Goal: Check status: Check status

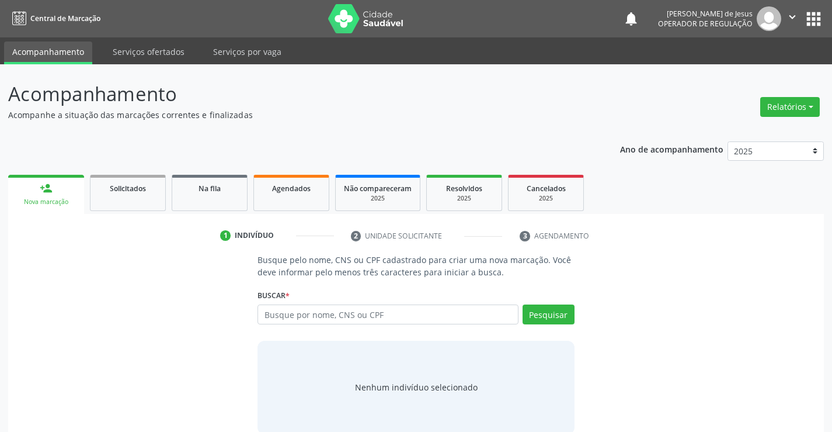
scroll to position [19, 0]
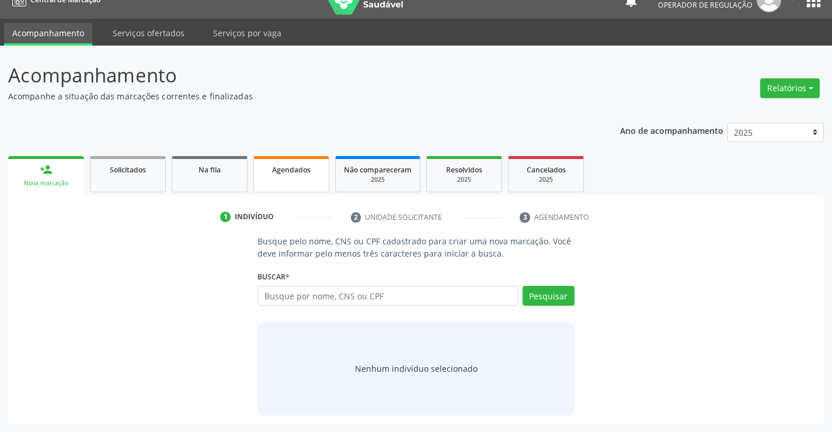
click at [281, 172] on span "Agendados" at bounding box center [291, 170] width 39 height 10
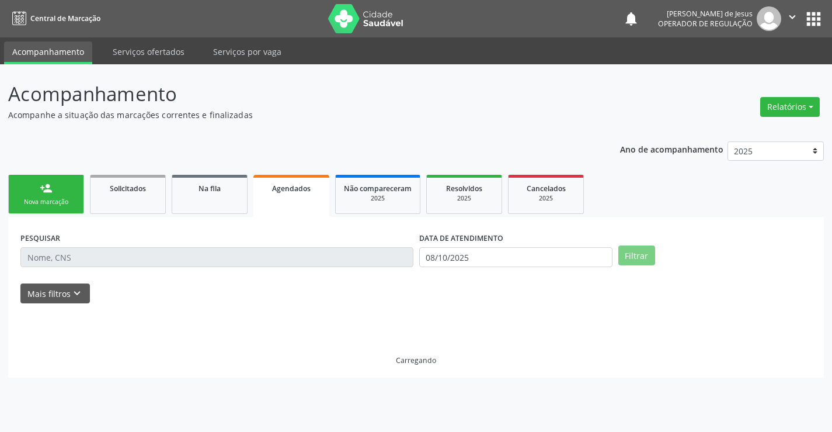
scroll to position [0, 0]
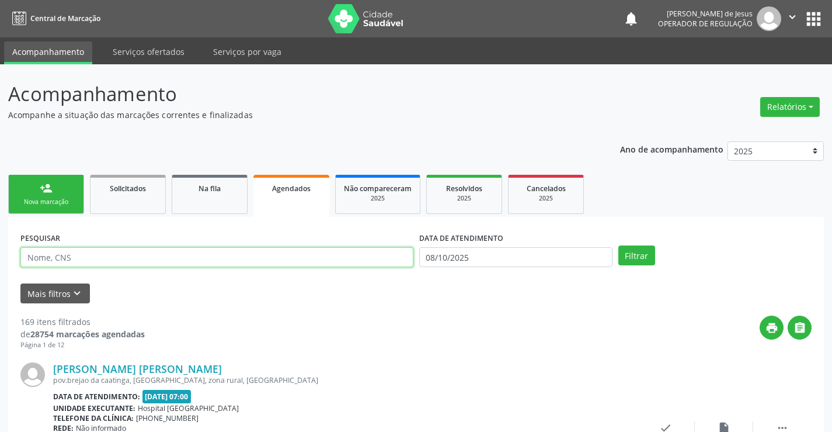
click at [270, 260] on input "text" at bounding box center [216, 257] width 393 height 20
type input "7024000093613021"
click at [618, 245] on button "Filtrar" at bounding box center [636, 255] width 37 height 20
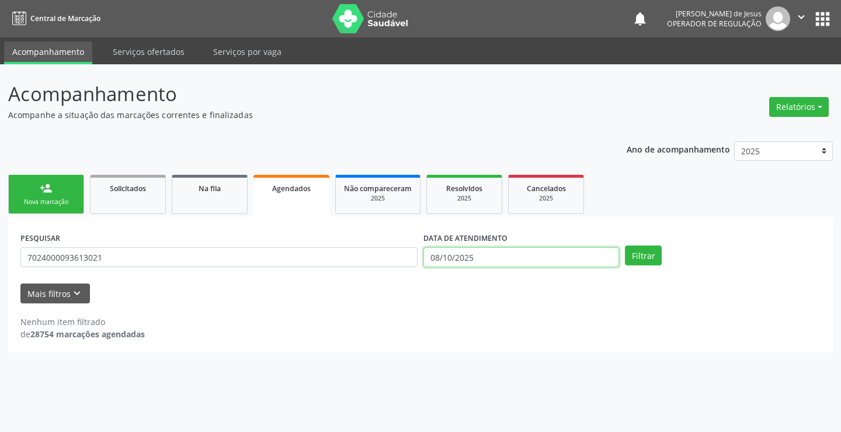
click at [448, 251] on input "08/10/2025" at bounding box center [521, 257] width 196 height 20
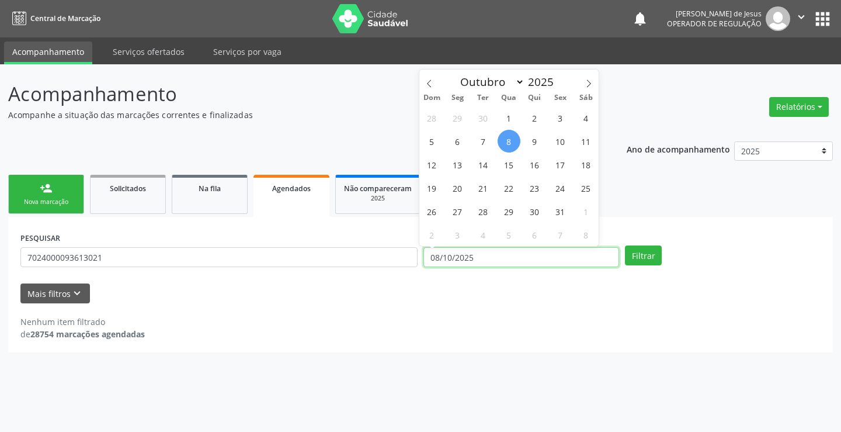
click at [448, 251] on input "08/10/2025" at bounding box center [521, 257] width 196 height 20
click at [625, 245] on button "Filtrar" at bounding box center [643, 255] width 37 height 20
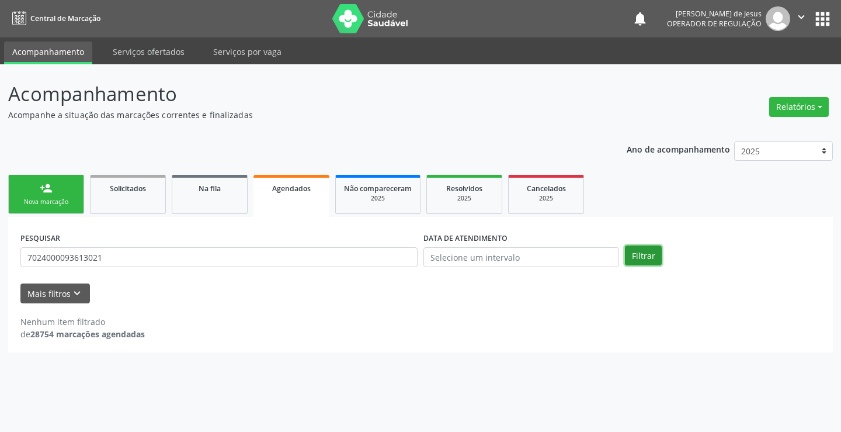
click at [640, 259] on button "Filtrar" at bounding box center [643, 255] width 37 height 20
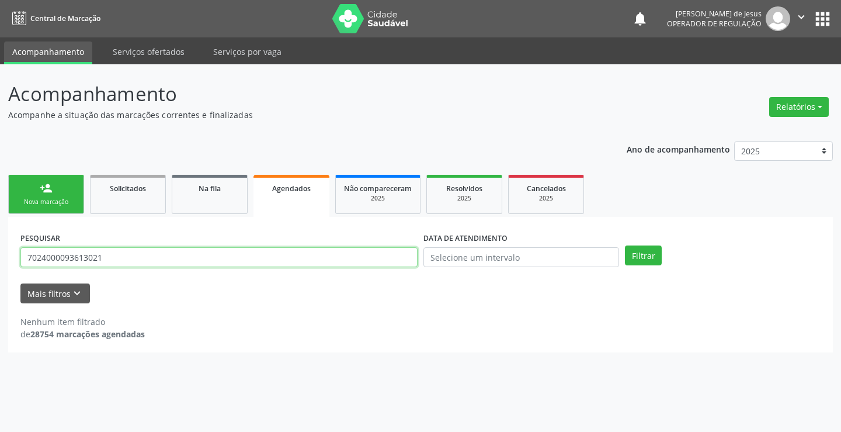
click at [388, 253] on input "7024000093613021" at bounding box center [218, 257] width 397 height 20
type input "7024000093613021"
click at [625, 245] on button "Filtrar" at bounding box center [643, 255] width 37 height 20
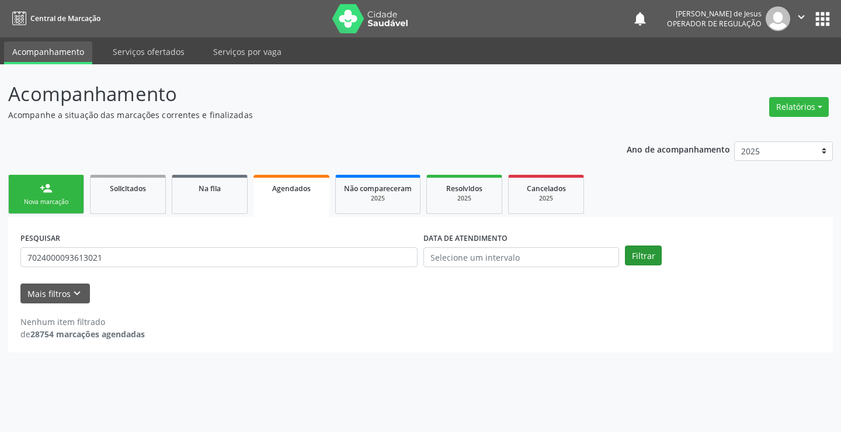
drag, startPoint x: 661, startPoint y: 266, endPoint x: 633, endPoint y: 254, distance: 30.6
click at [637, 256] on div "PESQUISAR 7024000093613021 DATA DE ATENDIMENTO Filtrar" at bounding box center [421, 252] width 806 height 46
click at [633, 253] on button "Filtrar" at bounding box center [643, 255] width 37 height 20
click at [376, 263] on input "7024000093613021" at bounding box center [218, 257] width 397 height 20
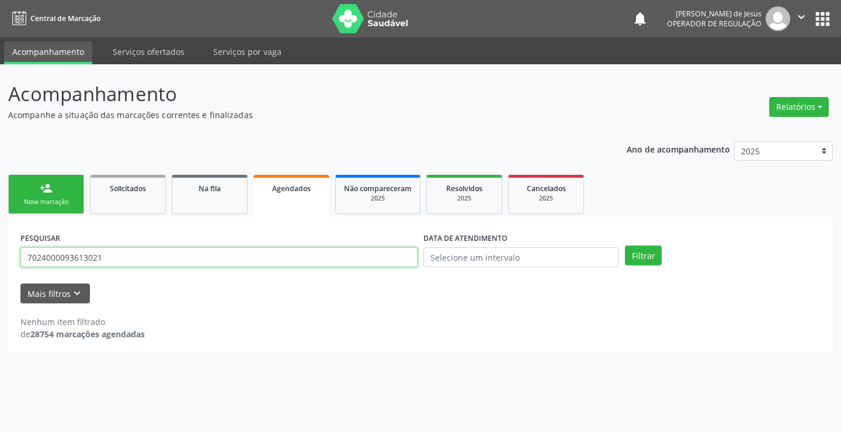
click at [376, 263] on input "7024000093613021" at bounding box center [218, 257] width 397 height 20
type input "700002680015600"
click at [625, 245] on button "Filtrar" at bounding box center [643, 255] width 37 height 20
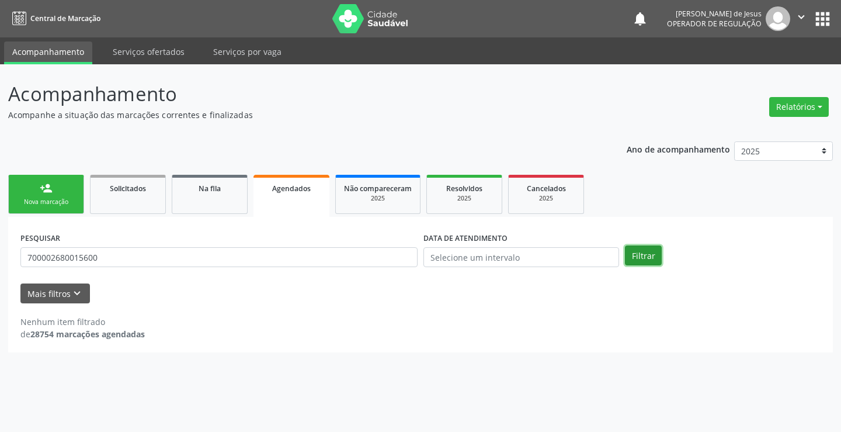
click at [643, 254] on button "Filtrar" at bounding box center [643, 255] width 37 height 20
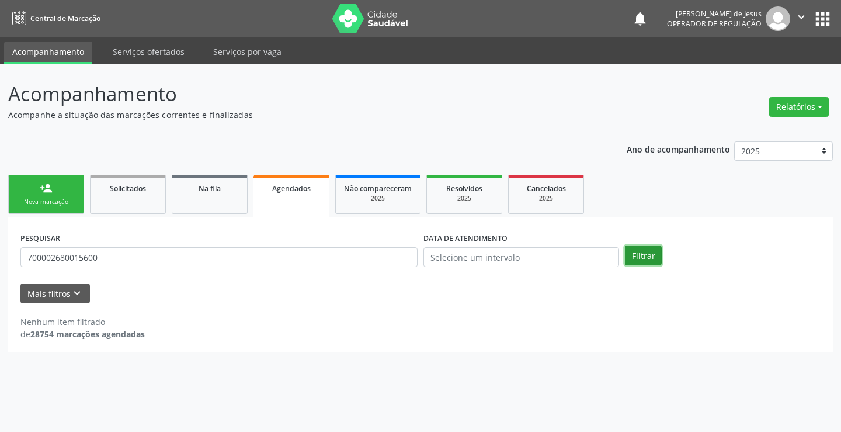
click at [643, 254] on button "Filtrar" at bounding box center [643, 255] width 37 height 20
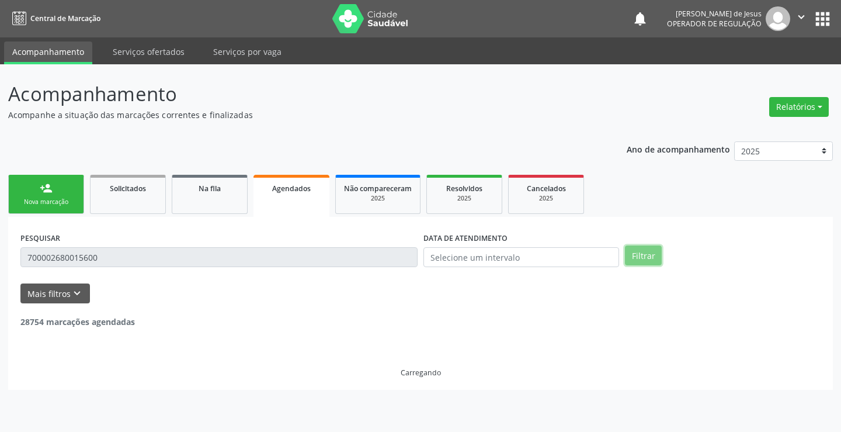
click at [643, 254] on button "Filtrar" at bounding box center [643, 255] width 37 height 20
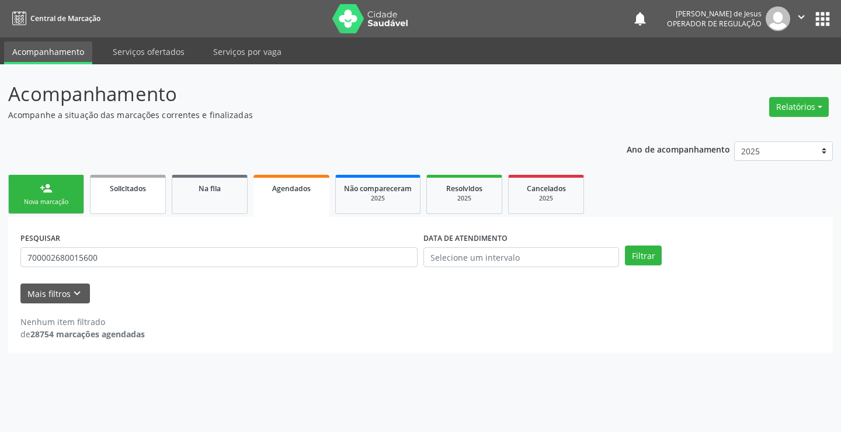
click at [142, 186] on span "Solicitados" at bounding box center [128, 188] width 36 height 10
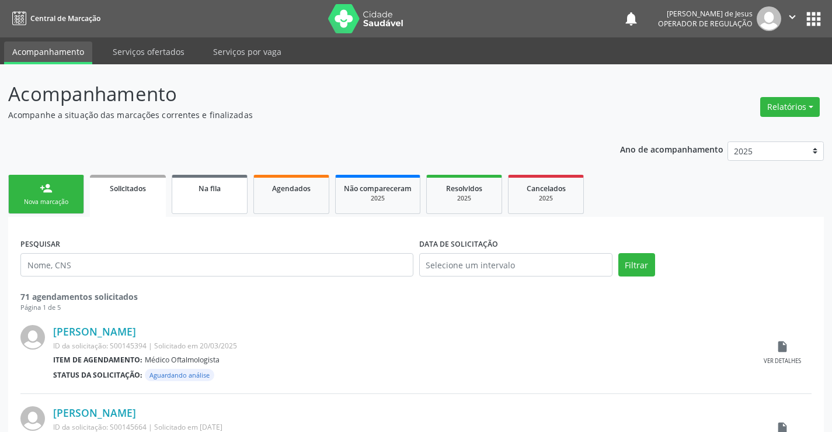
click at [207, 183] on span "Na fila" at bounding box center [210, 188] width 22 height 10
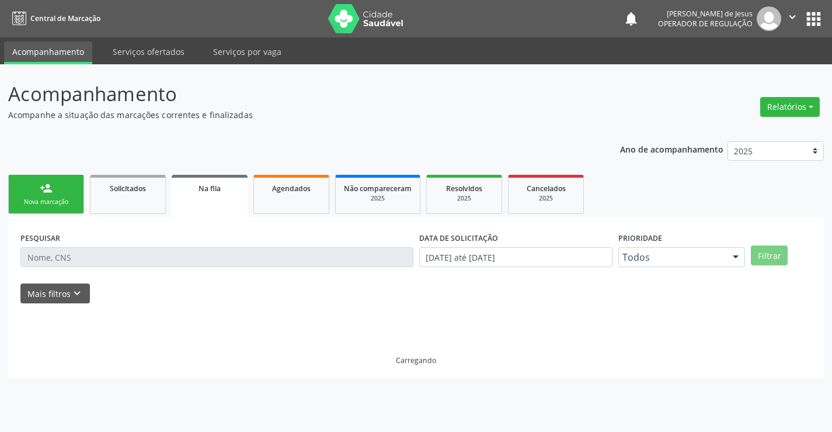
click at [207, 183] on span "Na fila" at bounding box center [210, 188] width 22 height 10
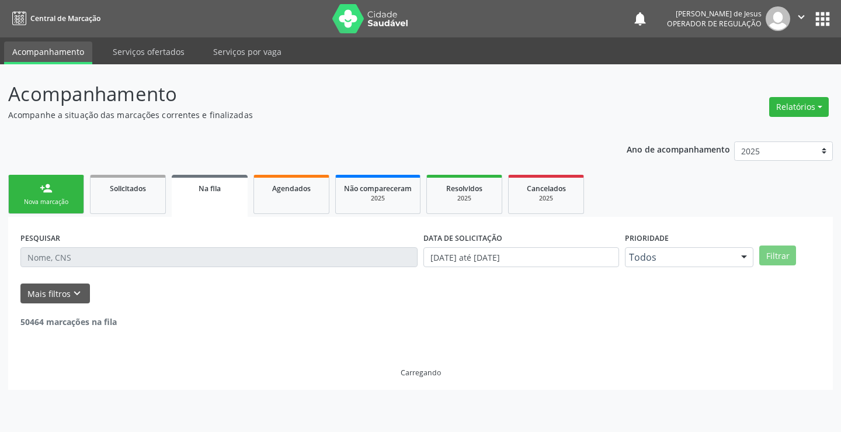
click at [453, 268] on div "DATA DE SOLICITAÇÃO [DATE] até [DATE]" at bounding box center [520, 252] width 201 height 46
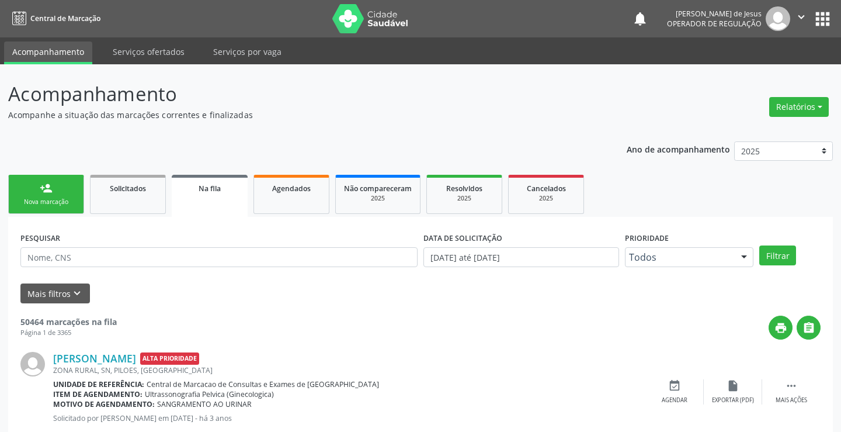
click at [453, 268] on div "DATA DE SOLICITAÇÃO [DATE] até [DATE]" at bounding box center [520, 252] width 201 height 46
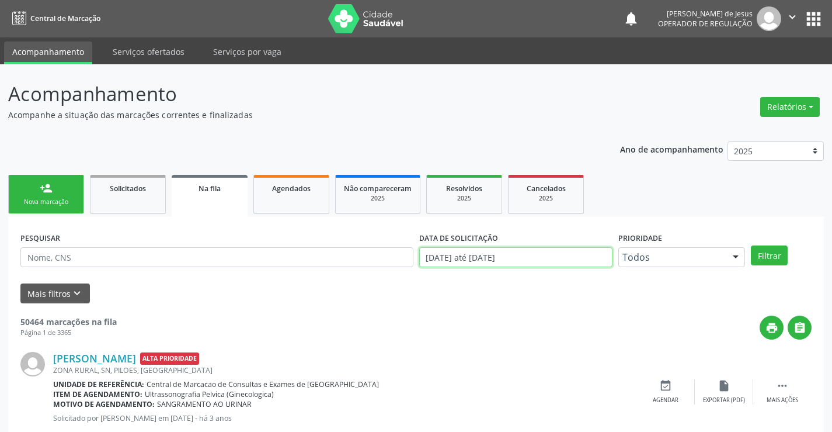
click at [456, 260] on input "[DATE] até [DATE]" at bounding box center [515, 257] width 193 height 20
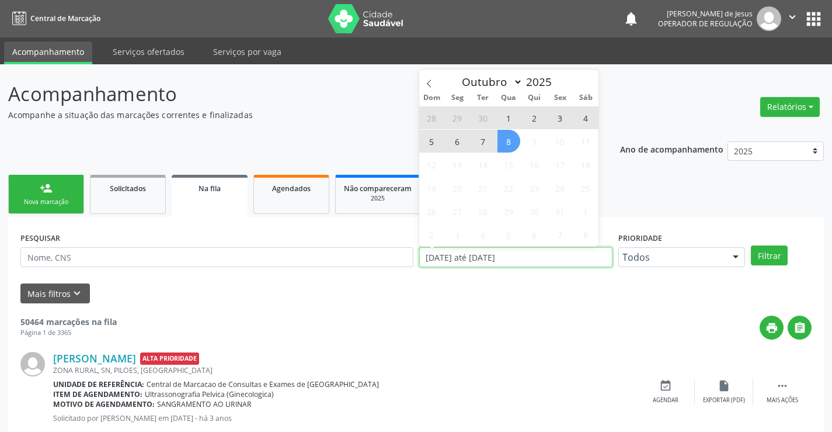
click at [456, 260] on input "[DATE] até [DATE]" at bounding box center [515, 257] width 193 height 20
type input "2023"
select select "0"
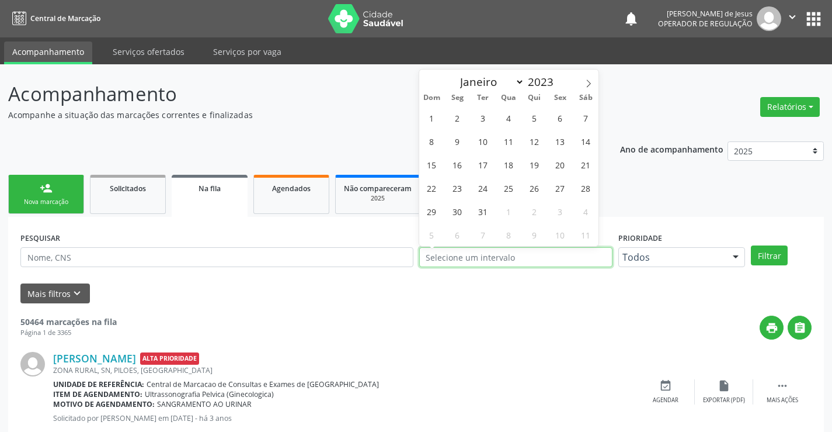
click at [457, 259] on input "text" at bounding box center [515, 257] width 193 height 20
click at [535, 250] on input "text" at bounding box center [515, 257] width 193 height 20
click at [534, 251] on input "text" at bounding box center [515, 257] width 193 height 20
drag, startPoint x: 534, startPoint y: 251, endPoint x: 520, endPoint y: 250, distance: 14.6
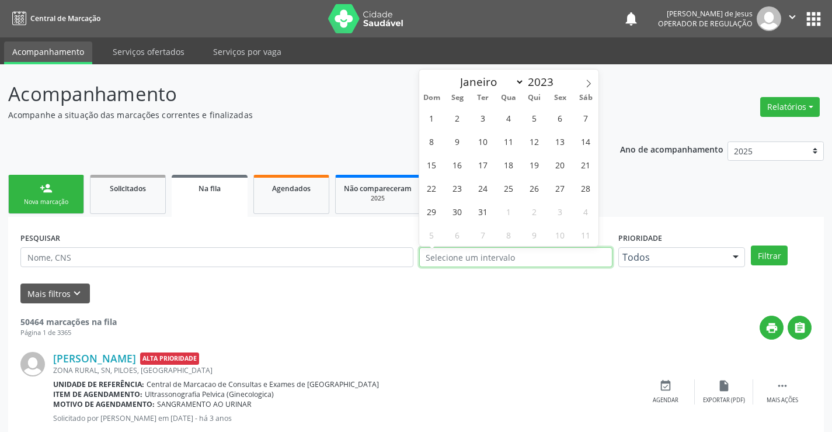
click at [528, 251] on input "text" at bounding box center [515, 257] width 193 height 20
select select "9"
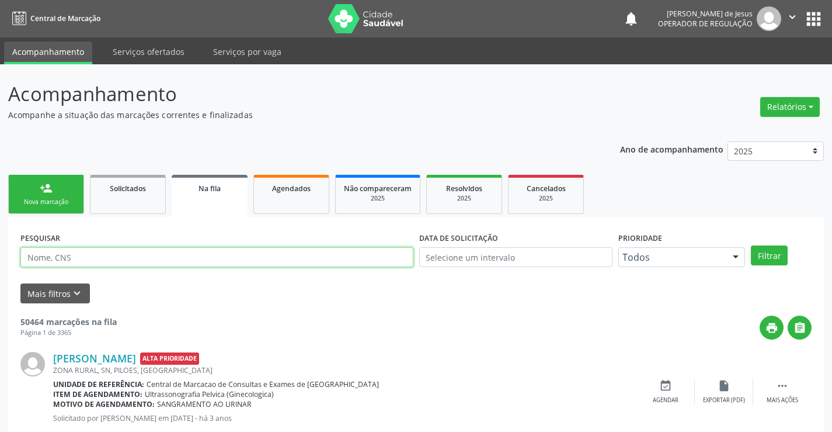
click at [341, 256] on input "text" at bounding box center [216, 257] width 393 height 20
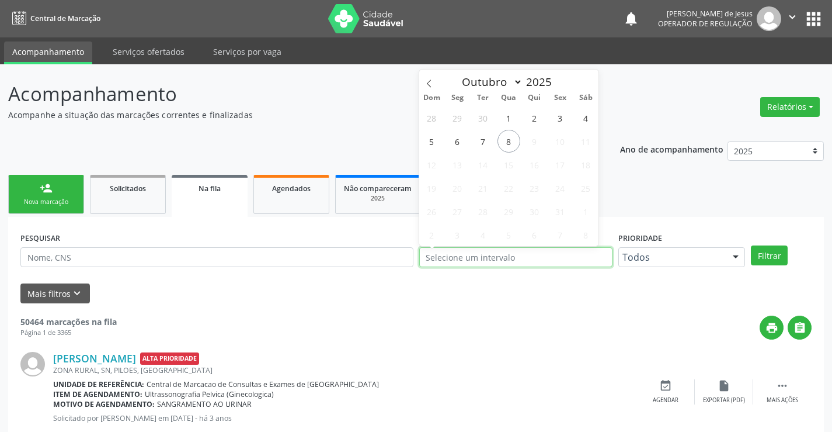
click at [460, 257] on input "text" at bounding box center [515, 257] width 193 height 20
click at [459, 255] on input "text" at bounding box center [515, 257] width 193 height 20
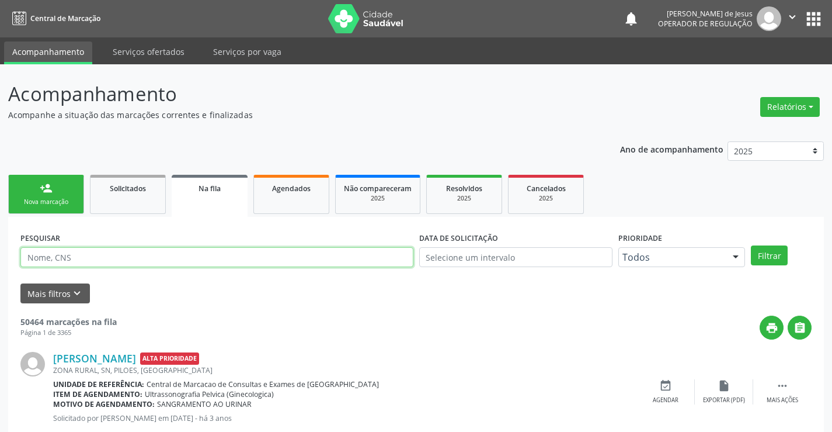
click at [356, 255] on input "text" at bounding box center [216, 257] width 393 height 20
type input "700002680015600"
click at [751, 245] on button "Filtrar" at bounding box center [769, 255] width 37 height 20
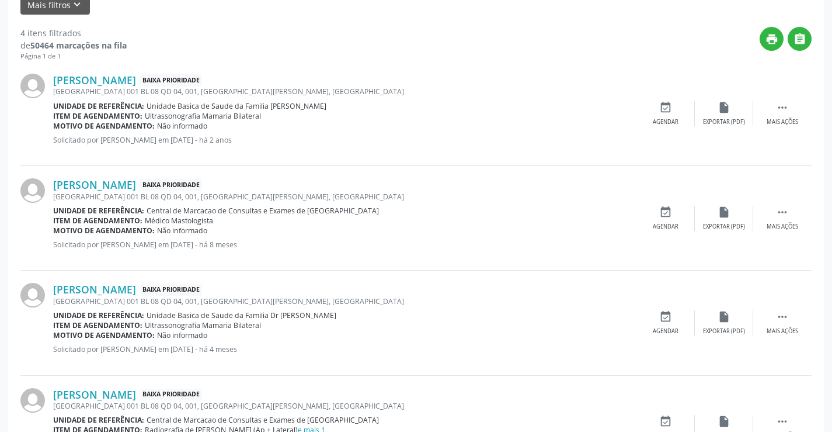
scroll to position [357, 0]
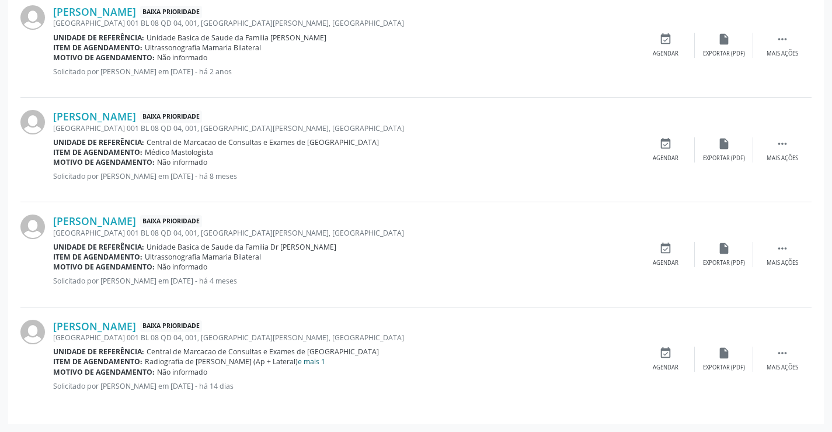
click at [298, 361] on link "e mais 1" at bounding box center [311, 361] width 27 height 10
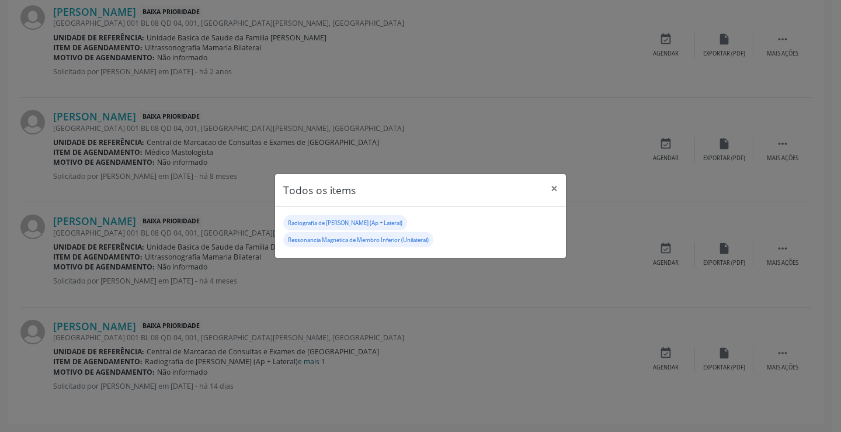
click at [278, 361] on div "Todos os items × Radiografia de [PERSON_NAME] (Ap + Lateral) Ressonancia Magnet…" at bounding box center [420, 216] width 841 height 432
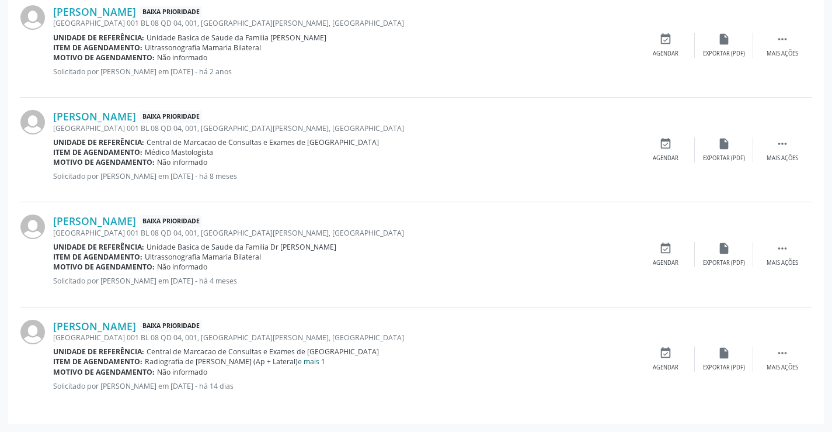
click at [298, 361] on link "e mais 1" at bounding box center [311, 361] width 27 height 10
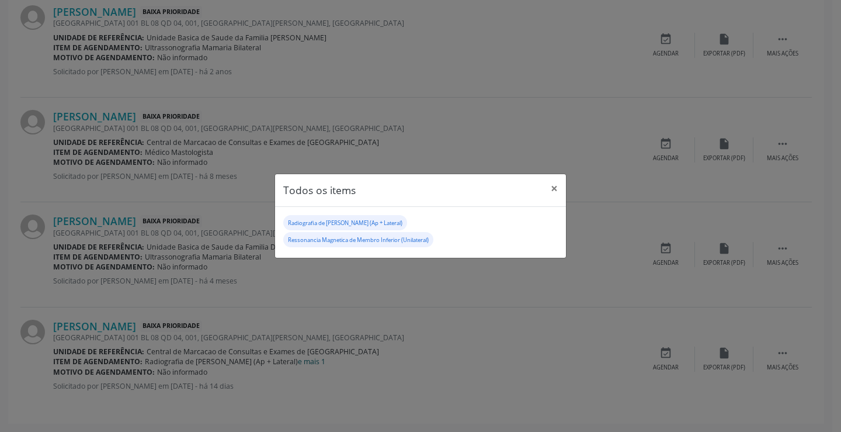
click at [278, 361] on div "Todos os items × Radiografia de [PERSON_NAME] (Ap + Lateral) Ressonancia Magnet…" at bounding box center [420, 216] width 841 height 432
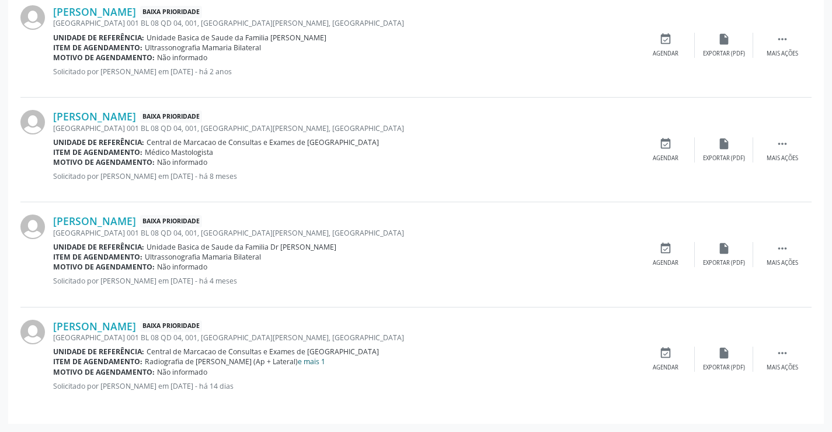
click at [298, 361] on link "e mais 1" at bounding box center [311, 361] width 27 height 10
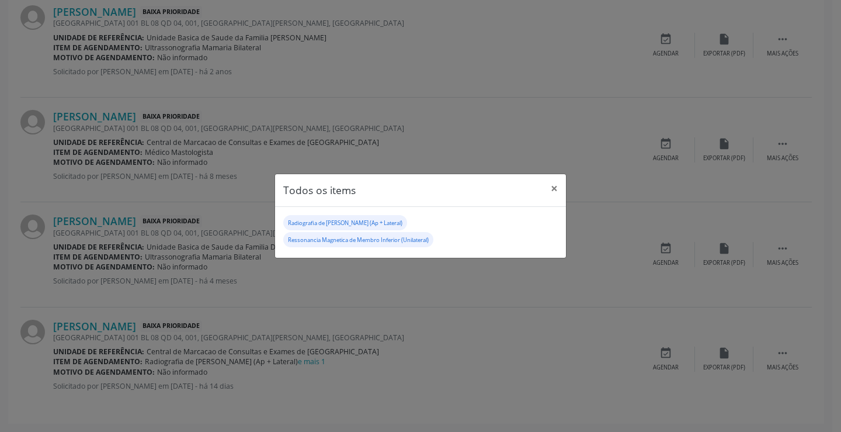
click at [279, 361] on div "Todos os items × Radiografia de [PERSON_NAME] (Ap + Lateral) Ressonancia Magnet…" at bounding box center [420, 216] width 841 height 432
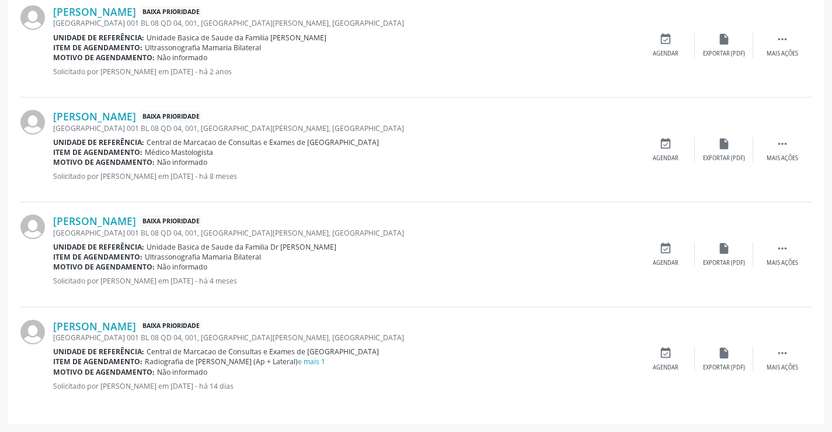
click at [239, 286] on p "Solicitado por [PERSON_NAME] em [DATE] - há 4 meses" at bounding box center [344, 281] width 583 height 10
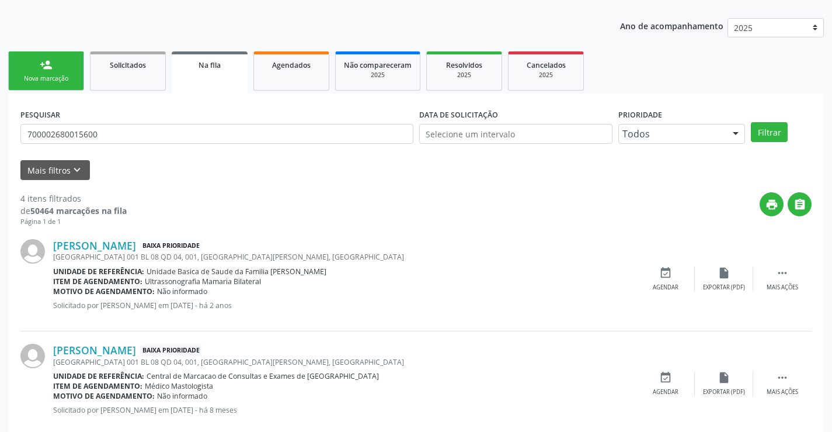
scroll to position [0, 0]
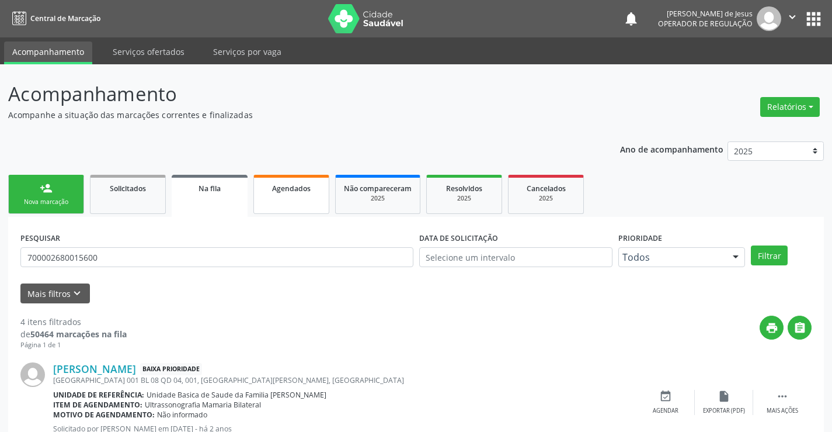
click at [289, 194] on link "Agendados" at bounding box center [291, 194] width 76 height 39
select select "9"
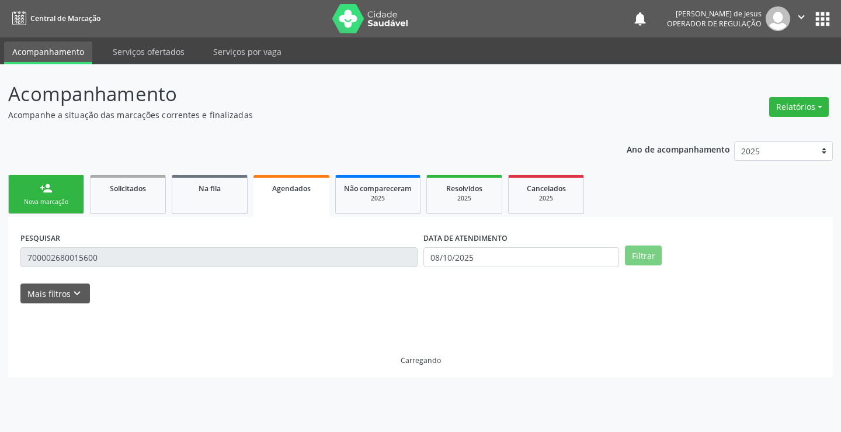
click at [289, 194] on link "Agendados" at bounding box center [291, 196] width 76 height 42
drag, startPoint x: 289, startPoint y: 194, endPoint x: 266, endPoint y: 272, distance: 81.1
click at [266, 262] on div "person_add Nova marcação Solicitados Na fila Agendados Não compareceram 2025 Re…" at bounding box center [420, 275] width 824 height 206
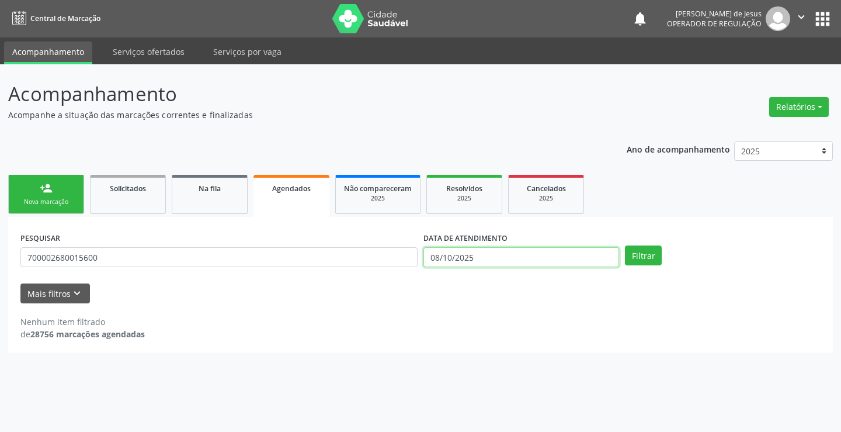
click at [536, 262] on input "08/10/2025" at bounding box center [521, 257] width 196 height 20
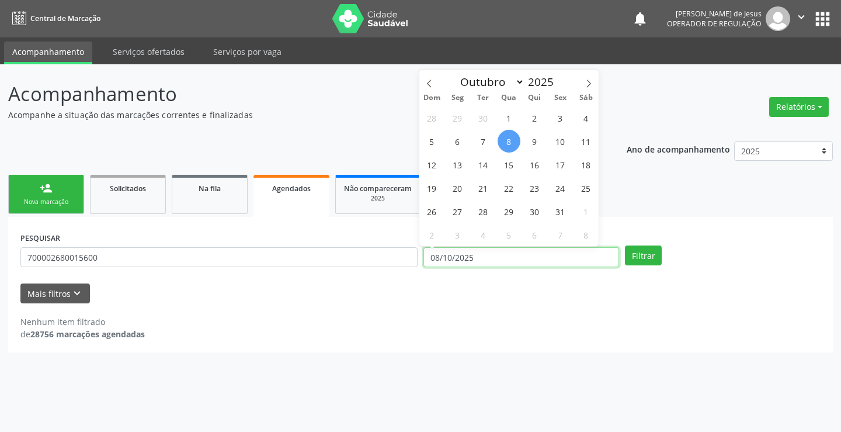
click at [536, 262] on input "08/10/2025" at bounding box center [521, 257] width 196 height 20
click at [625, 245] on button "Filtrar" at bounding box center [643, 255] width 37 height 20
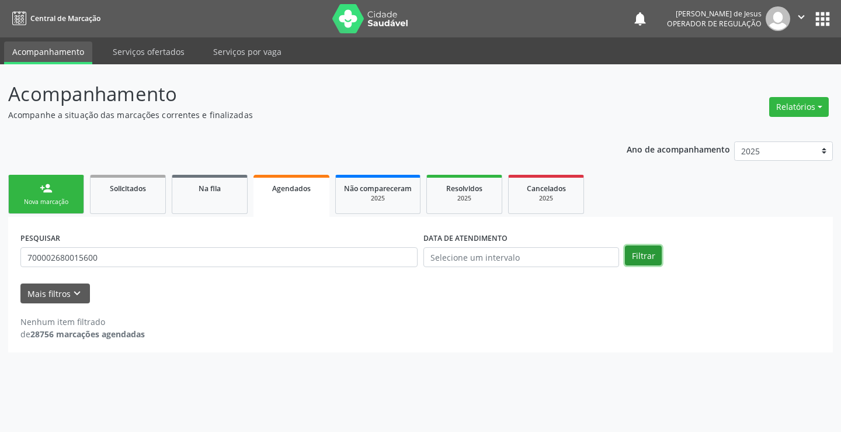
click at [643, 253] on button "Filtrar" at bounding box center [643, 255] width 37 height 20
click at [643, 254] on button "Filtrar" at bounding box center [643, 255] width 37 height 20
click at [223, 193] on div "Na fila" at bounding box center [209, 188] width 58 height 12
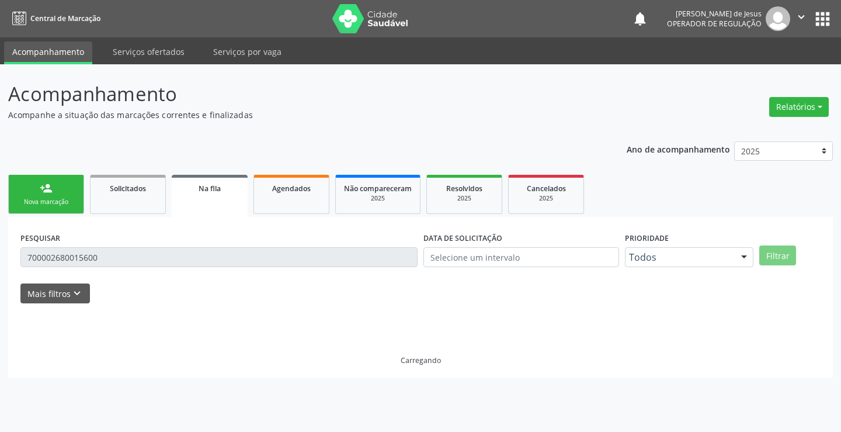
click at [223, 193] on div "Na fila" at bounding box center [210, 188] width 60 height 12
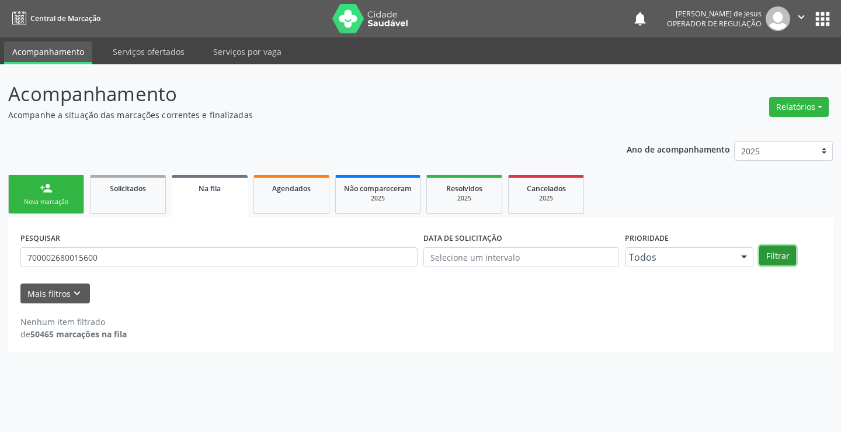
click at [769, 255] on button "Filtrar" at bounding box center [777, 255] width 37 height 20
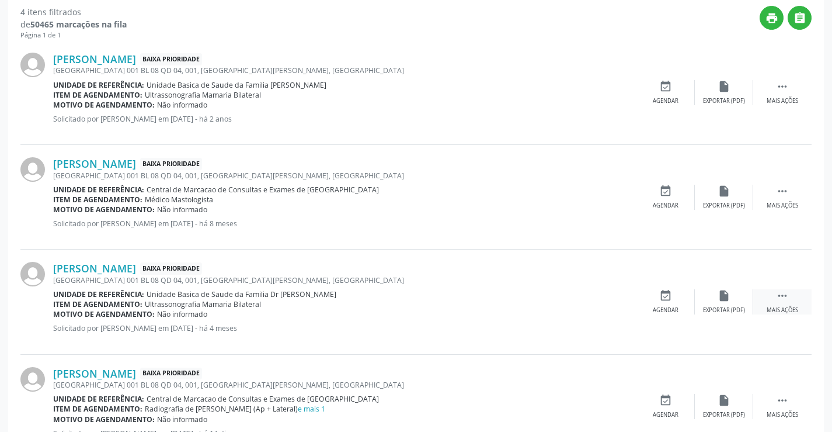
scroll to position [357, 0]
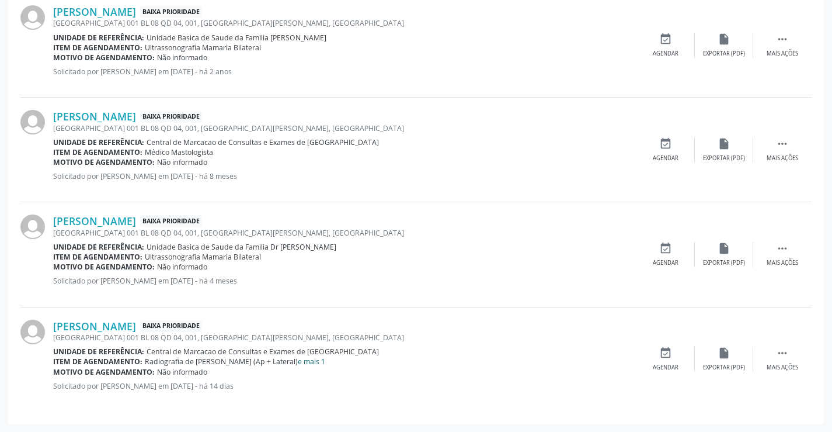
click at [298, 365] on link "e mais 1" at bounding box center [311, 361] width 27 height 10
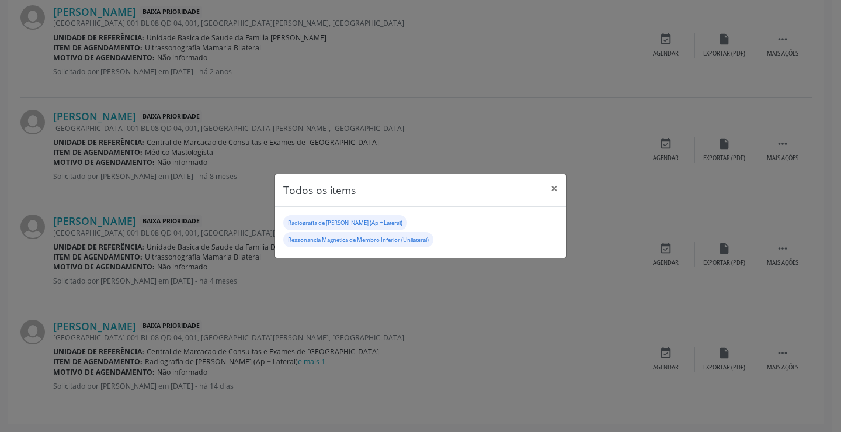
click at [276, 362] on div "Todos os items × Radiografia de [PERSON_NAME] (Ap + Lateral) Ressonancia Magnet…" at bounding box center [420, 216] width 841 height 432
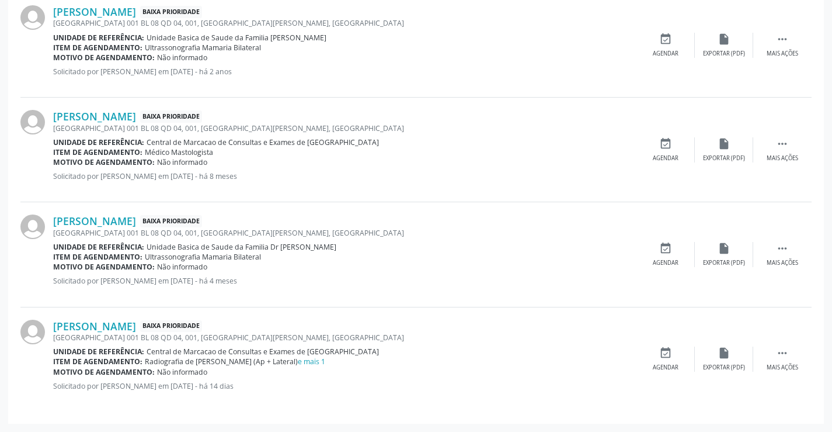
click at [298, 362] on link "e mais 1" at bounding box center [311, 361] width 27 height 10
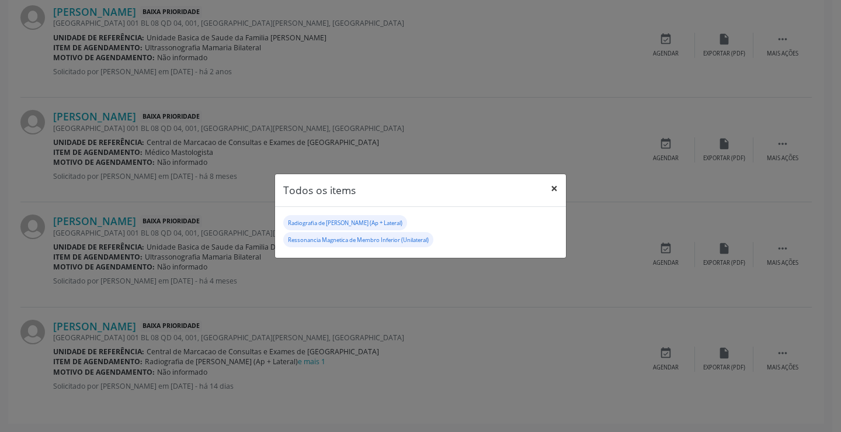
click at [555, 202] on button "×" at bounding box center [553, 188] width 23 height 29
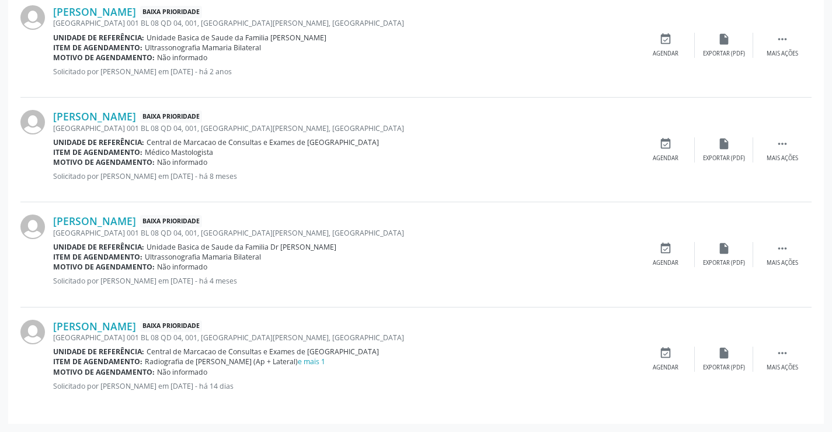
click at [224, 263] on div "Motivo de agendamento: Não informado" at bounding box center [344, 267] width 583 height 10
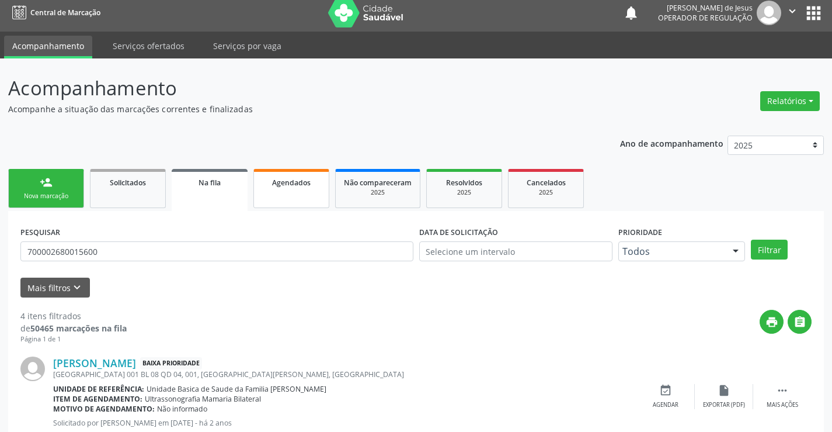
scroll to position [0, 0]
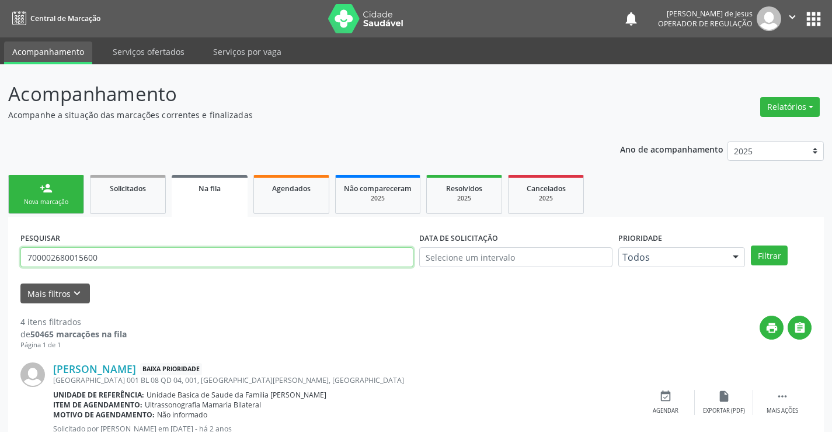
drag, startPoint x: 297, startPoint y: 262, endPoint x: 258, endPoint y: 241, distance: 44.7
click at [274, 249] on input "700002680015600" at bounding box center [216, 257] width 393 height 20
click at [254, 241] on div "PESQUISAR 700002680015600" at bounding box center [217, 252] width 399 height 46
click at [262, 258] on input "700002680015600" at bounding box center [216, 257] width 393 height 20
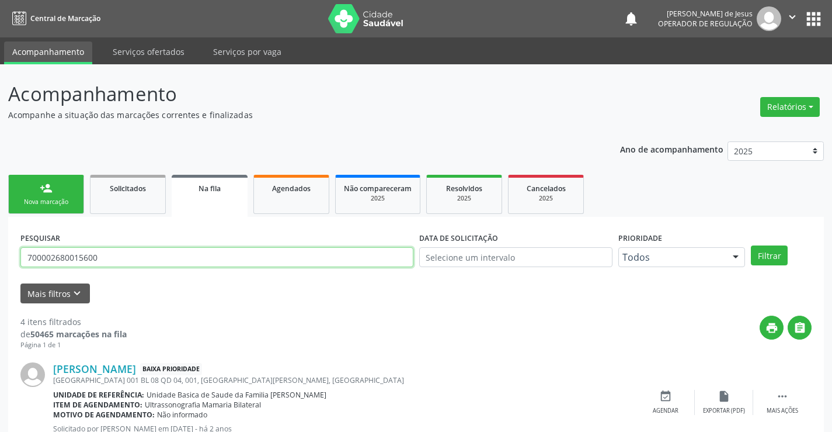
click at [262, 258] on input "700002680015600" at bounding box center [216, 257] width 393 height 20
type input "700806973585083"
click at [751, 245] on button "Filtrar" at bounding box center [769, 255] width 37 height 20
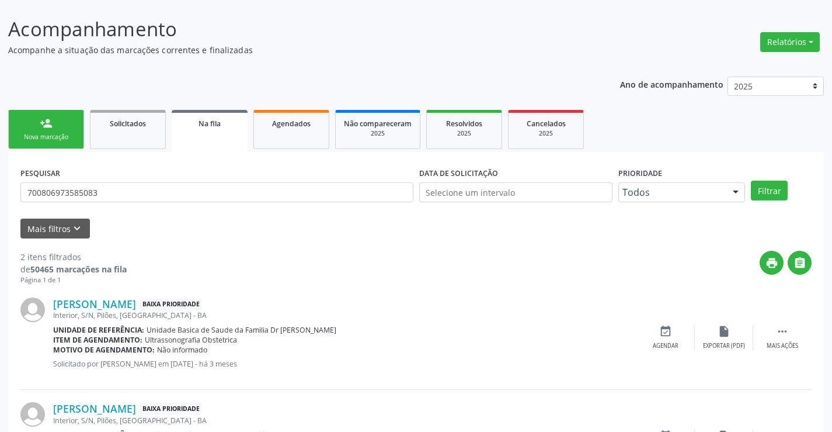
scroll to position [147, 0]
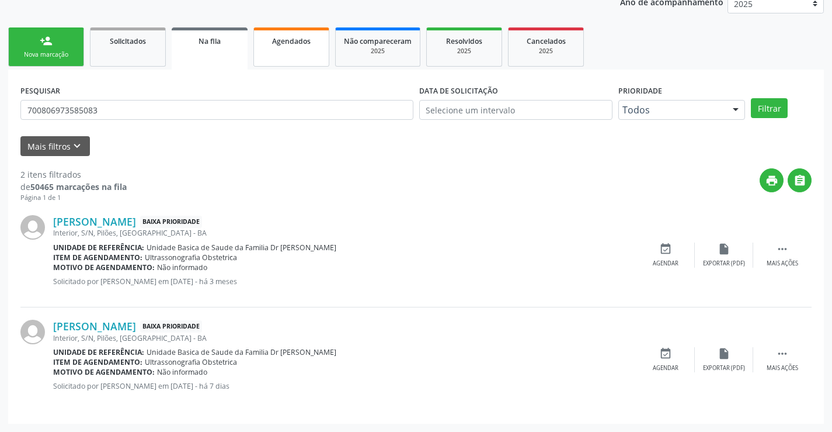
click at [257, 46] on link "Agendados" at bounding box center [291, 46] width 76 height 39
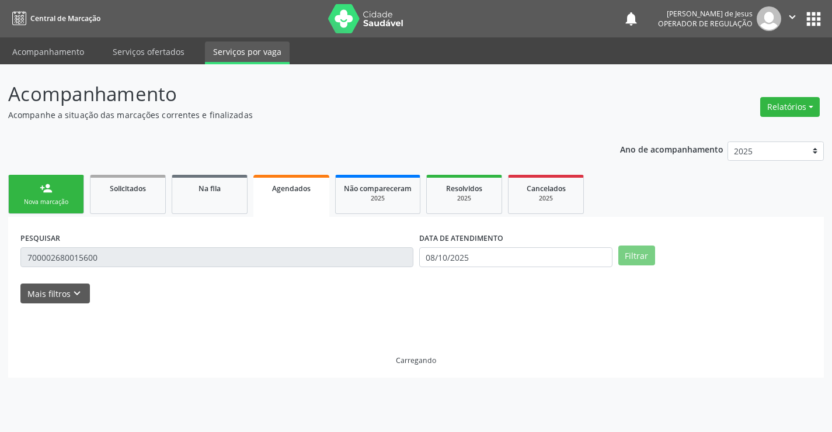
click at [257, 46] on link "Serviços por vaga" at bounding box center [247, 52] width 85 height 23
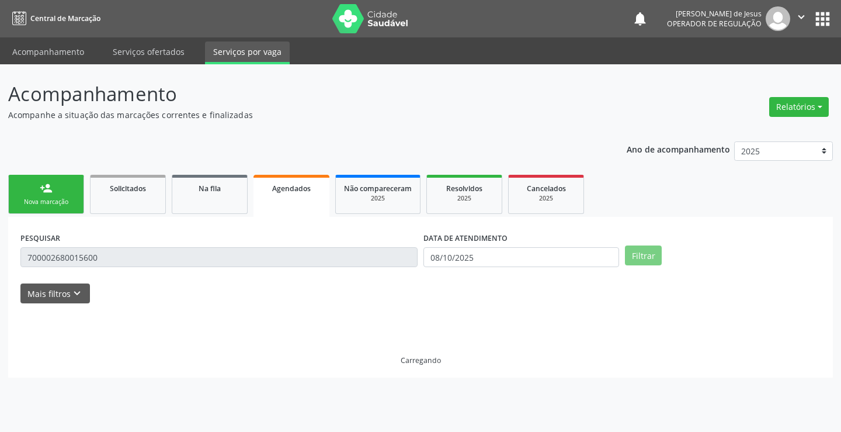
click at [257, 46] on link "Serviços por vaga" at bounding box center [247, 52] width 85 height 23
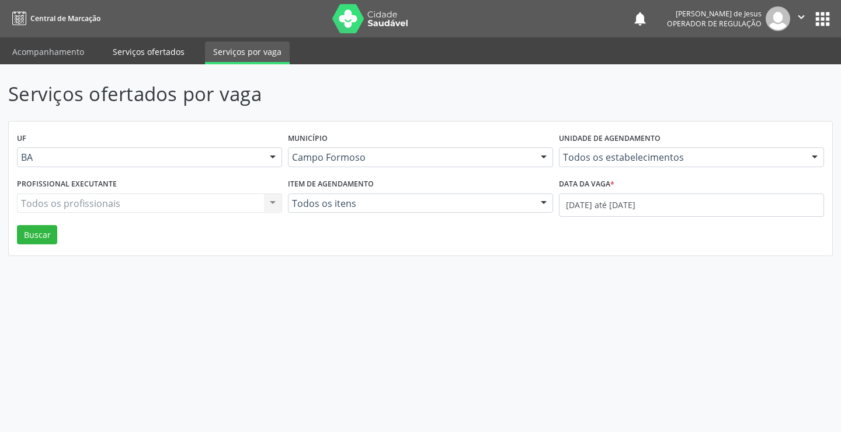
click at [150, 53] on link "Serviços ofertados" at bounding box center [149, 51] width 88 height 20
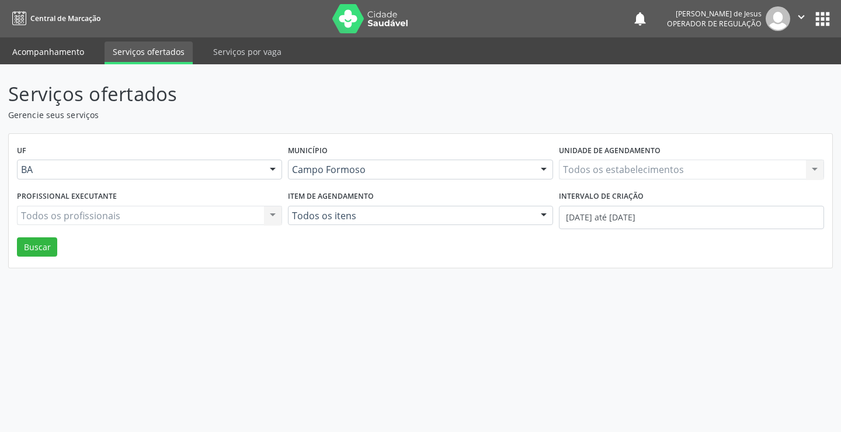
click at [86, 46] on link "Acompanhamento" at bounding box center [48, 51] width 88 height 20
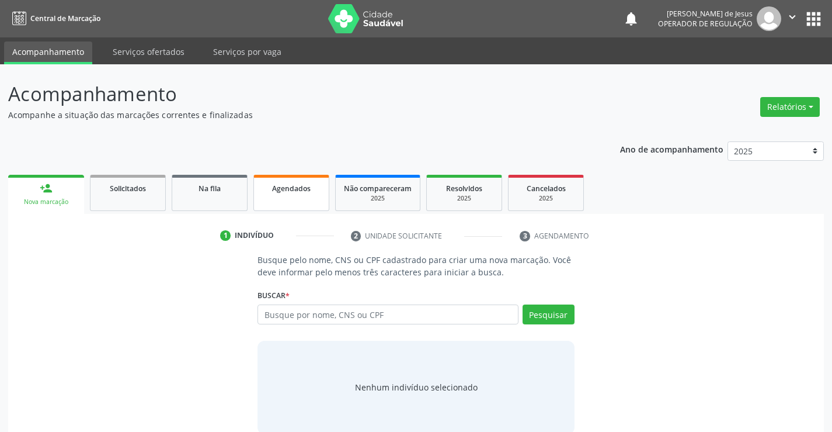
click at [290, 194] on link "Agendados" at bounding box center [291, 193] width 76 height 36
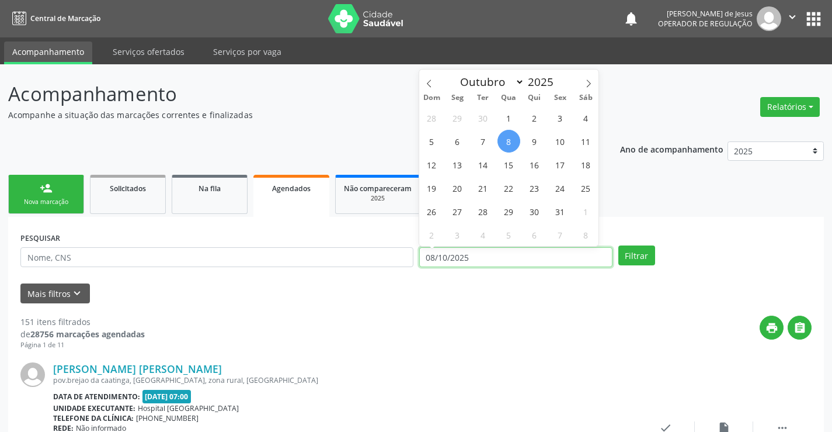
click at [474, 252] on input "08/10/2025" at bounding box center [515, 257] width 193 height 20
click at [474, 251] on input "08/10/2025" at bounding box center [515, 257] width 193 height 20
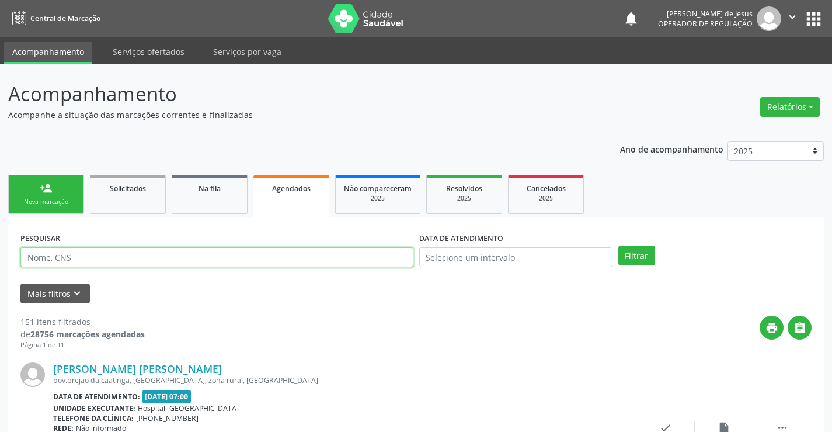
click at [390, 256] on input "text" at bounding box center [216, 257] width 393 height 20
type input "700806973585083"
click at [618, 245] on button "Filtrar" at bounding box center [636, 255] width 37 height 20
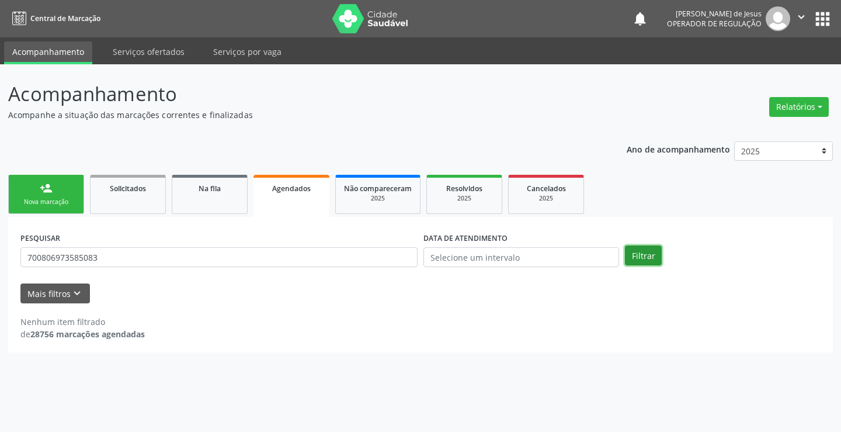
click at [643, 260] on button "Filtrar" at bounding box center [643, 255] width 37 height 20
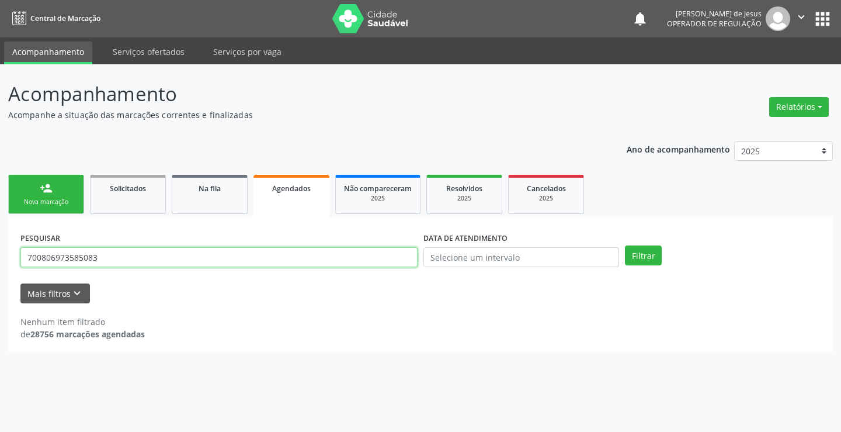
click at [192, 259] on input "700806973585083" at bounding box center [218, 257] width 397 height 20
type input "70900876464213"
click at [625, 245] on button "Filtrar" at bounding box center [643, 255] width 37 height 20
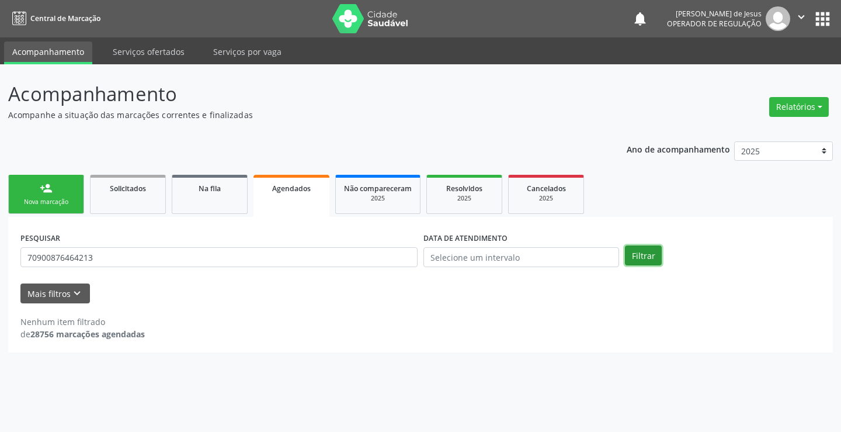
click at [638, 258] on button "Filtrar" at bounding box center [643, 255] width 37 height 20
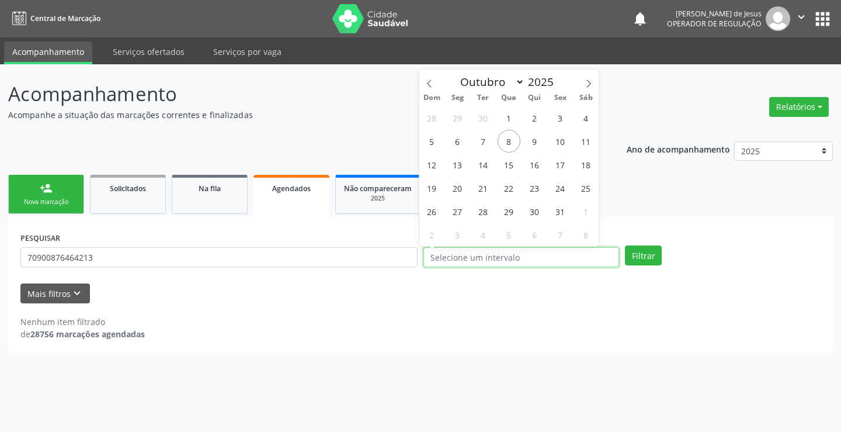
click at [437, 262] on input "text" at bounding box center [521, 257] width 196 height 20
click at [456, 167] on span "13" at bounding box center [457, 164] width 23 height 23
type input "[DATE]"
click at [456, 167] on span "13" at bounding box center [457, 164] width 23 height 23
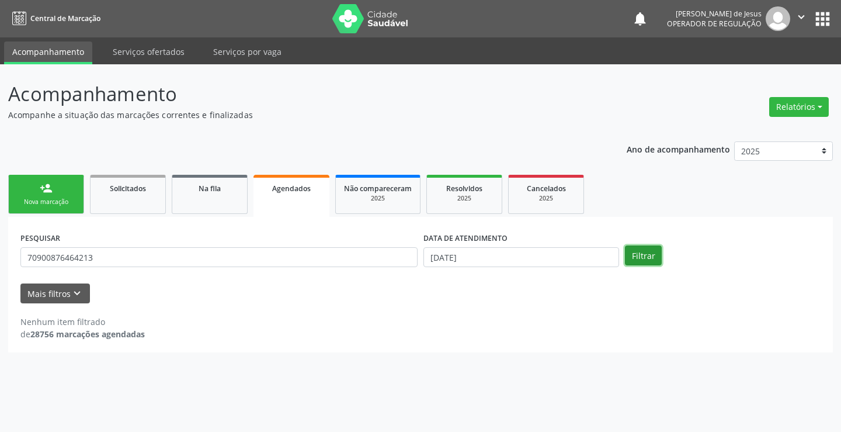
click at [650, 256] on button "Filtrar" at bounding box center [643, 255] width 37 height 20
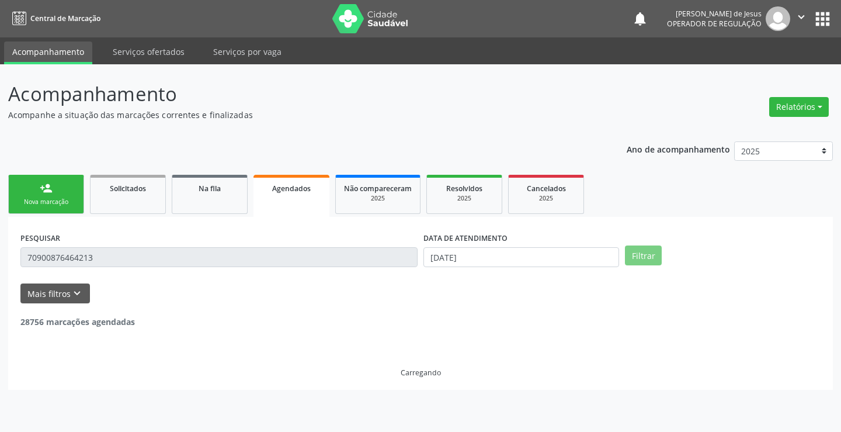
click at [650, 256] on button "Filtrar" at bounding box center [643, 255] width 37 height 20
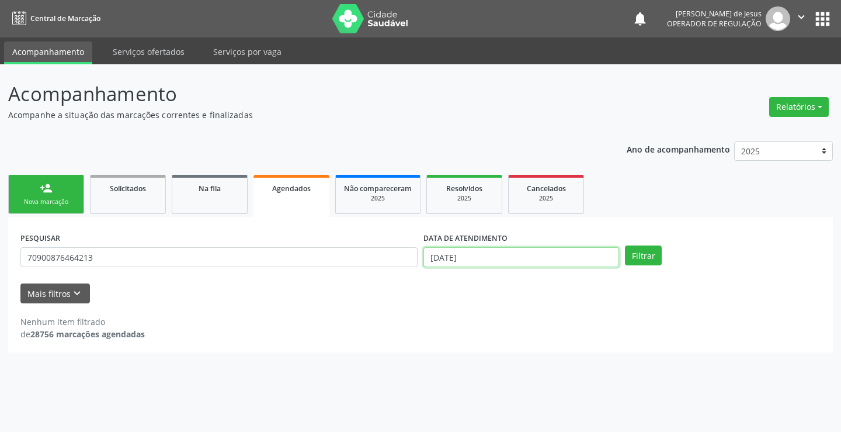
click at [482, 253] on input "[DATE]" at bounding box center [521, 257] width 196 height 20
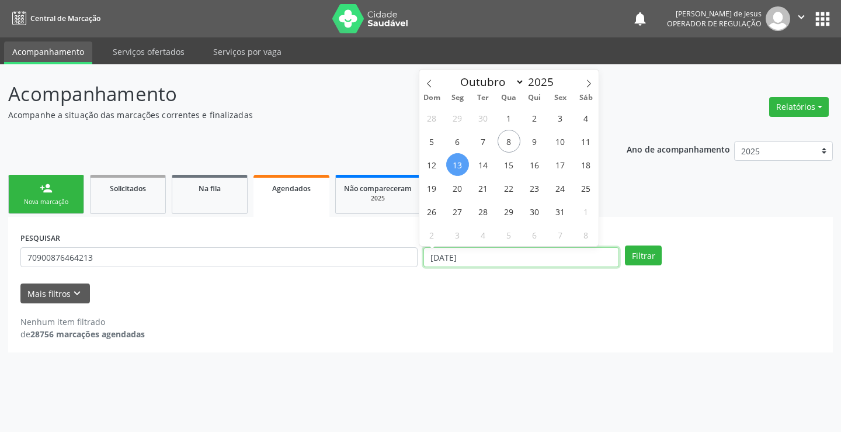
click at [482, 253] on input "[DATE]" at bounding box center [521, 257] width 196 height 20
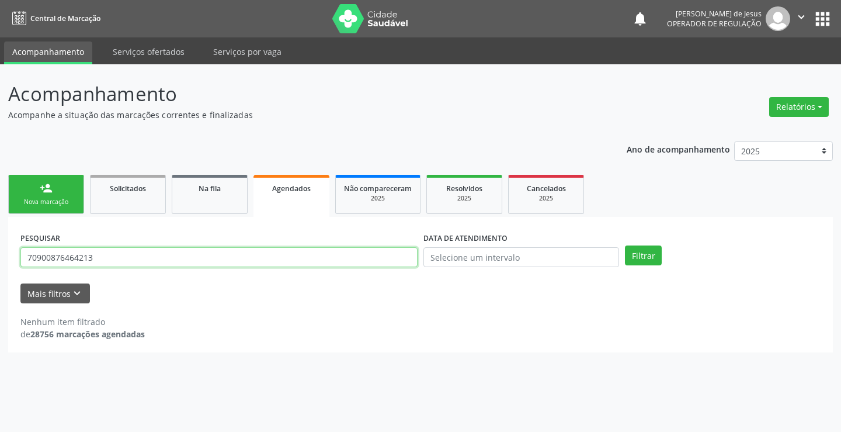
click at [305, 263] on input "70900876464213" at bounding box center [218, 257] width 397 height 20
type input "706500390351899"
click at [625, 245] on button "Filtrar" at bounding box center [643, 255] width 37 height 20
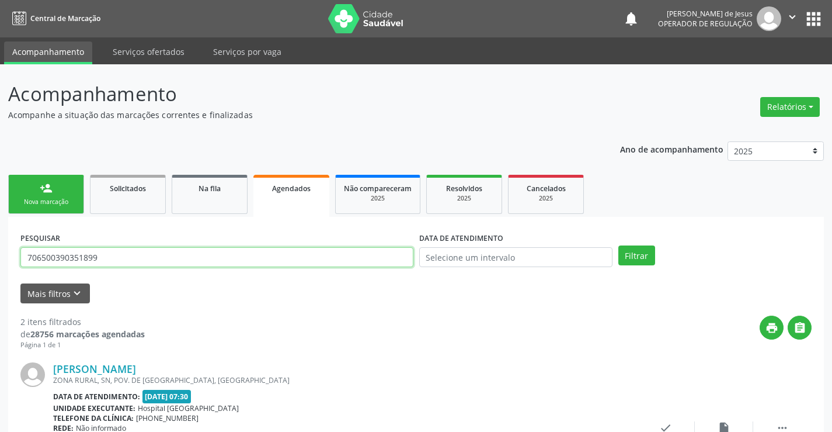
click at [346, 255] on input "706500390351899" at bounding box center [216, 257] width 393 height 20
type input "703008848389774"
click at [618, 245] on button "Filtrar" at bounding box center [636, 255] width 37 height 20
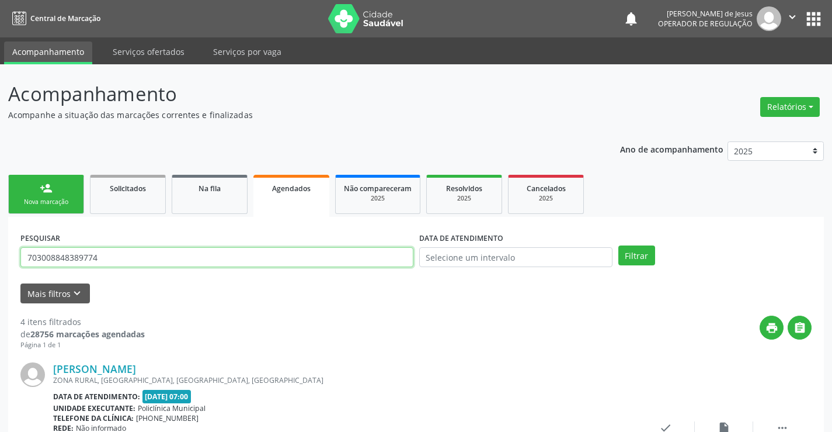
click at [242, 260] on input "703008848389774" at bounding box center [216, 257] width 393 height 20
click at [242, 259] on input "703008848389774" at bounding box center [216, 257] width 393 height 20
type input "70740704233367"
click at [242, 259] on input "70740704233367" at bounding box center [216, 257] width 393 height 20
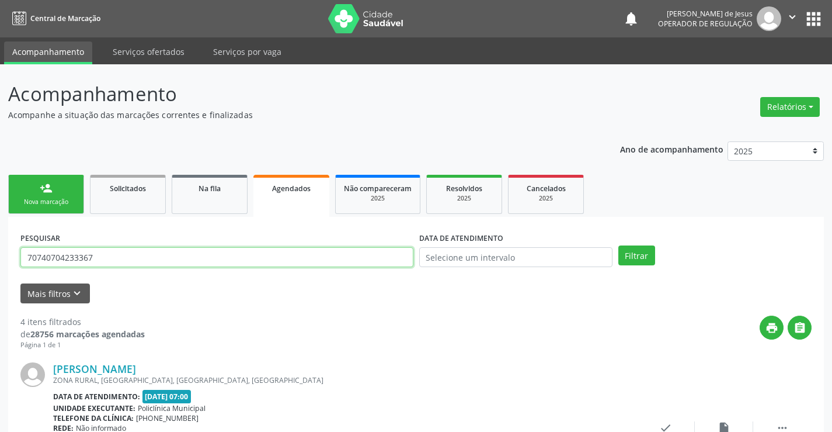
click at [242, 259] on input "70740704233367" at bounding box center [216, 257] width 393 height 20
click at [246, 266] on input "70740704233367" at bounding box center [216, 257] width 393 height 20
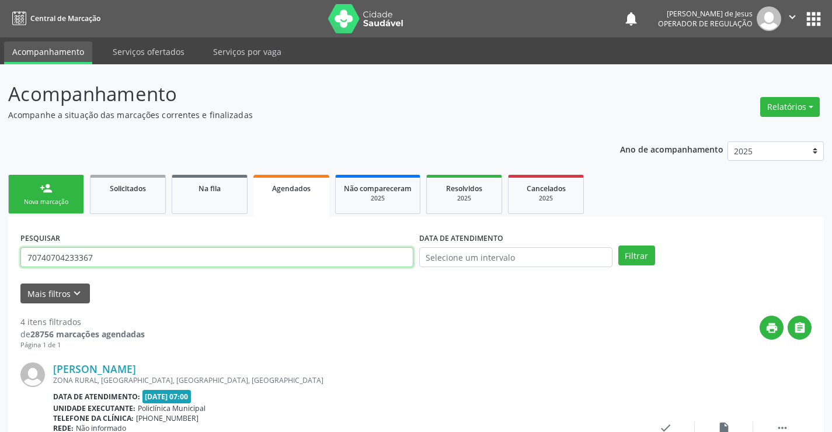
click at [246, 266] on input "70740704233367" at bounding box center [216, 257] width 393 height 20
click at [249, 260] on input "70740704233367" at bounding box center [216, 257] width 393 height 20
click at [255, 252] on input "70740704233367" at bounding box center [216, 257] width 393 height 20
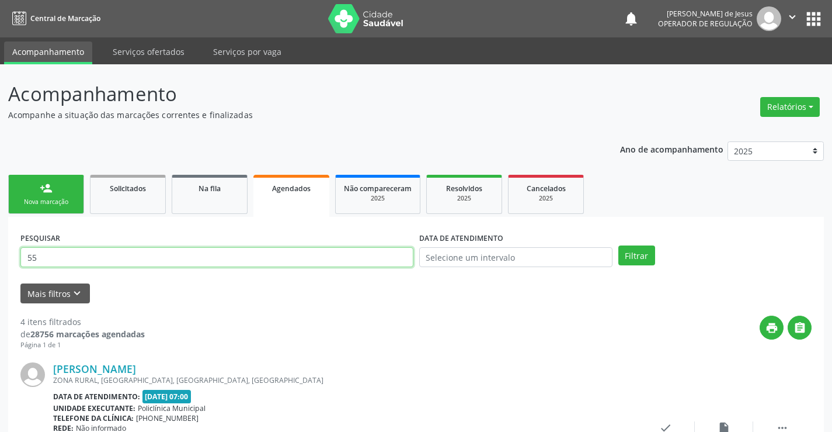
type input "5"
type input "707607244781098"
click at [618, 245] on button "Filtrar" at bounding box center [636, 255] width 37 height 20
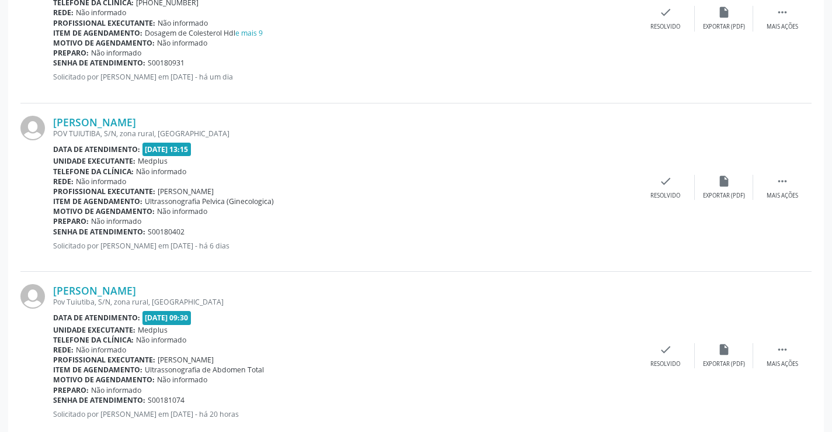
scroll to position [611, 0]
